Goal: Task Accomplishment & Management: Complete application form

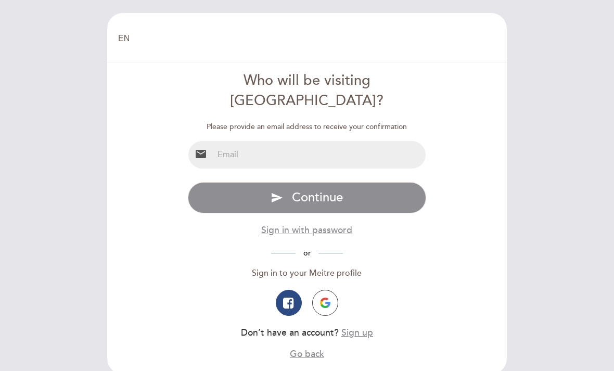
click at [369, 141] on input "email" at bounding box center [319, 155] width 213 height 28
type input "[EMAIL_ADDRESS][DOMAIN_NAME]"
click at [570, 95] on div "EN ES PT Welcome Welcome, Change user Book a table Who will be visiting [GEOGRA…" at bounding box center [307, 185] width 614 height 371
click at [343, 190] on span "Continue" at bounding box center [317, 197] width 51 height 15
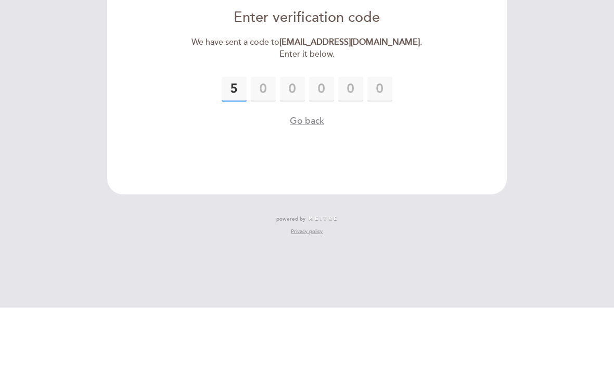
type input "5"
type input "6"
type input "0"
type input "9"
type input "1"
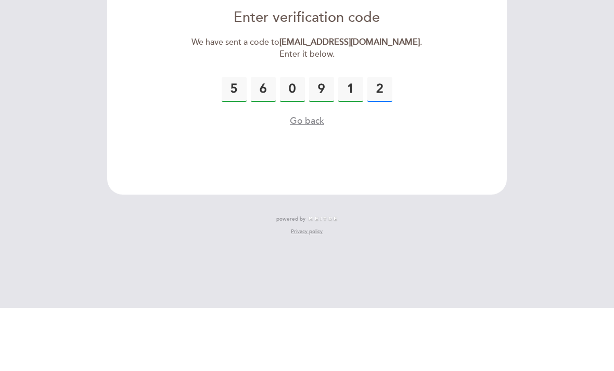
type input "2"
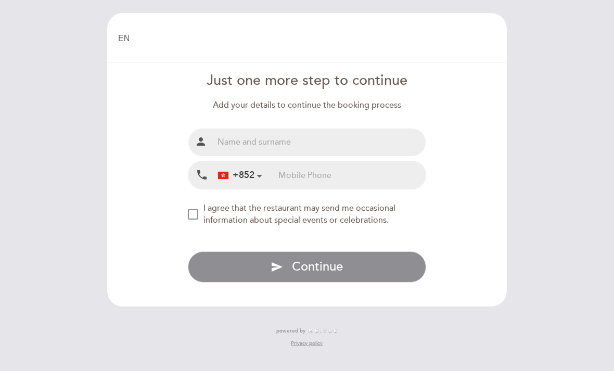
click at [362, 129] on input "text" at bounding box center [319, 143] width 213 height 28
type input "[PERSON_NAME] [PERSON_NAME]"
click at [363, 161] on input "tel" at bounding box center [351, 175] width 147 height 28
type input "51068021"
click at [362, 251] on button "send Continue" at bounding box center [307, 266] width 239 height 31
